Goal: Find specific page/section: Find specific page/section

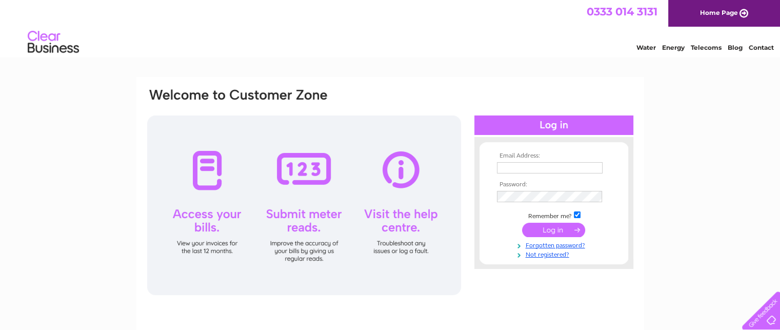
type input "tony@morethanbedsbangor.co.uk"
click at [554, 229] on input "submit" at bounding box center [553, 229] width 63 height 14
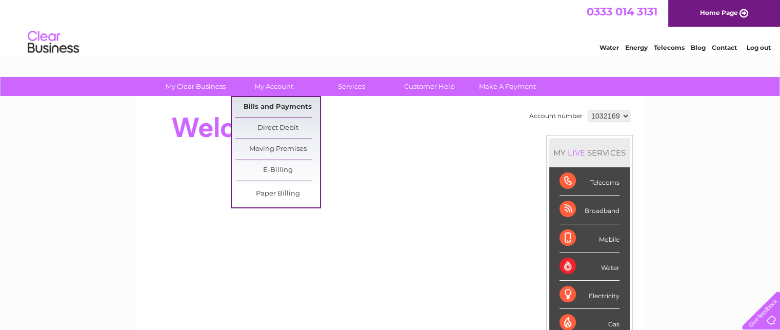
click at [271, 105] on link "Bills and Payments" at bounding box center [277, 107] width 85 height 21
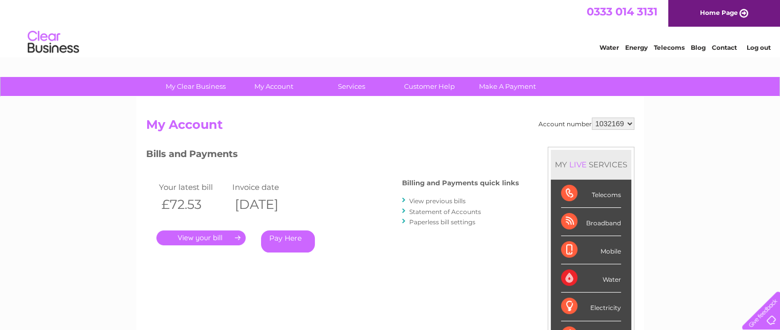
click at [209, 240] on link "." at bounding box center [200, 237] width 89 height 15
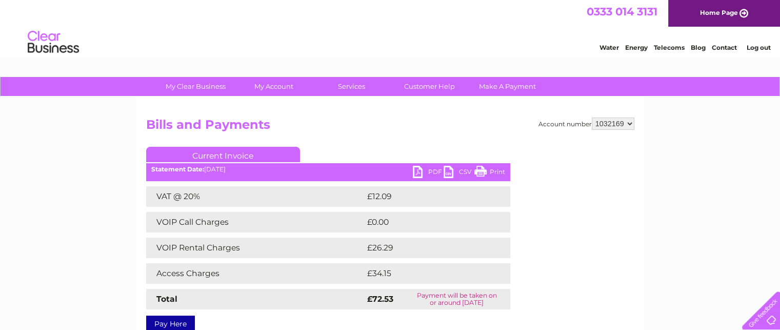
click at [490, 170] on link "Print" at bounding box center [489, 173] width 31 height 15
